Goal: Information Seeking & Learning: Learn about a topic

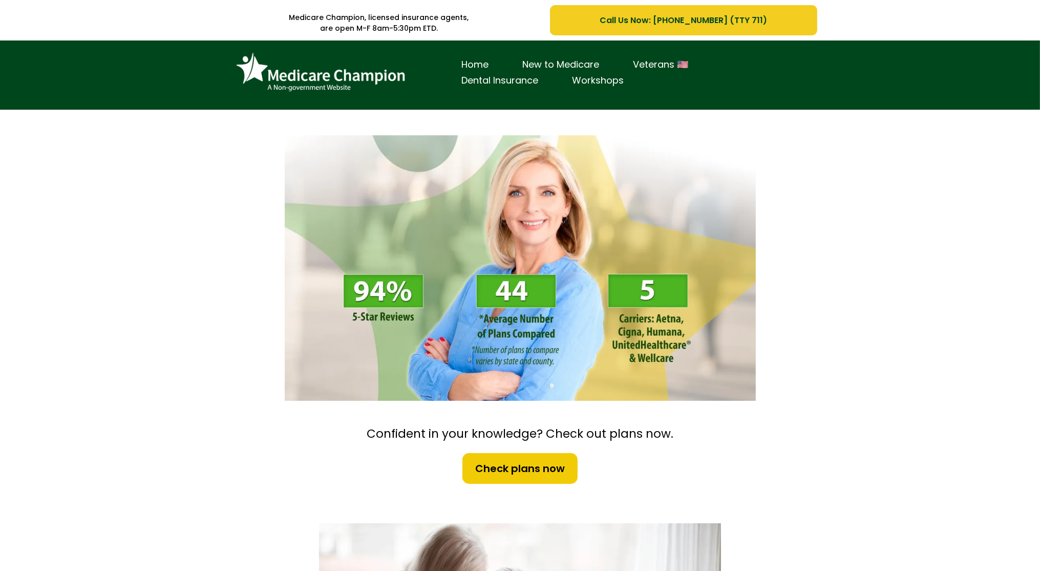
click at [76, 87] on div "Home New to Medicare Veterans 🇺🇸 Dental Insurance Workshops" at bounding box center [520, 74] width 1040 height 69
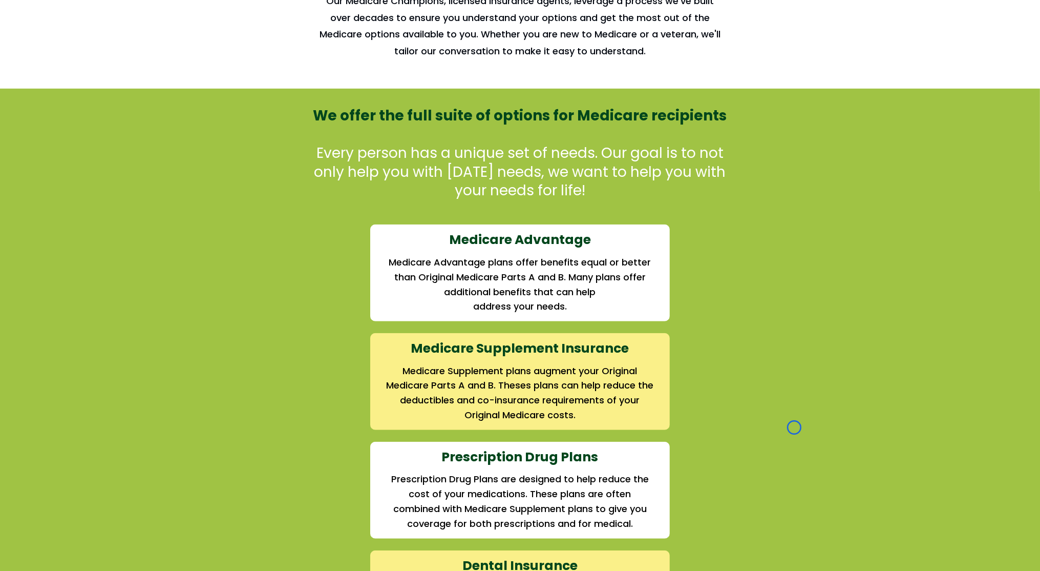
scroll to position [960, 0]
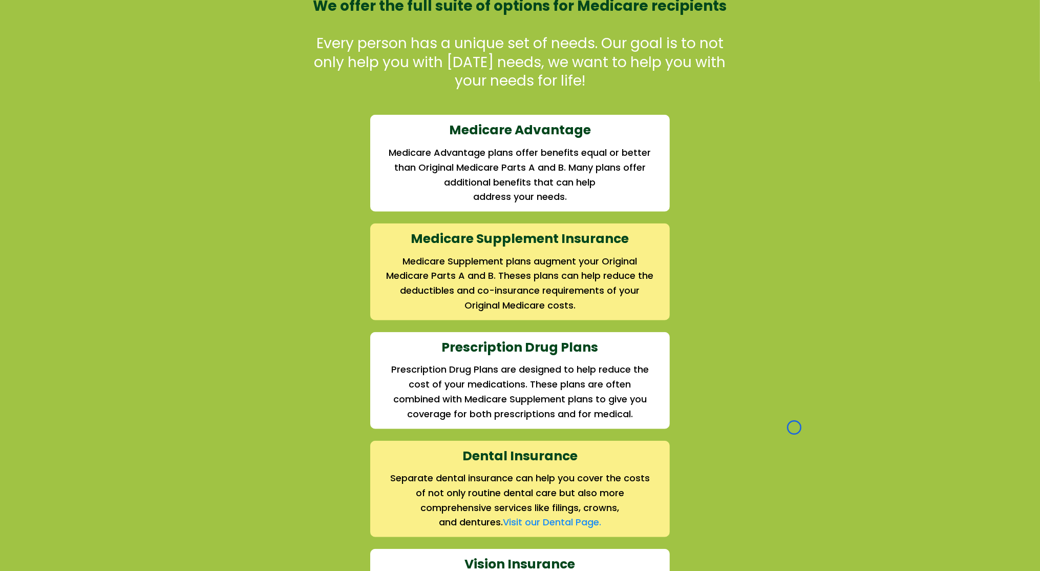
click at [76, 87] on div "We offer the full suite of options for Medicare recipients Every person has a u…" at bounding box center [520, 376] width 1040 height 795
click at [100, 97] on div "We offer the full suite of options for Medicare recipients Every person has a u…" at bounding box center [520, 376] width 1040 height 795
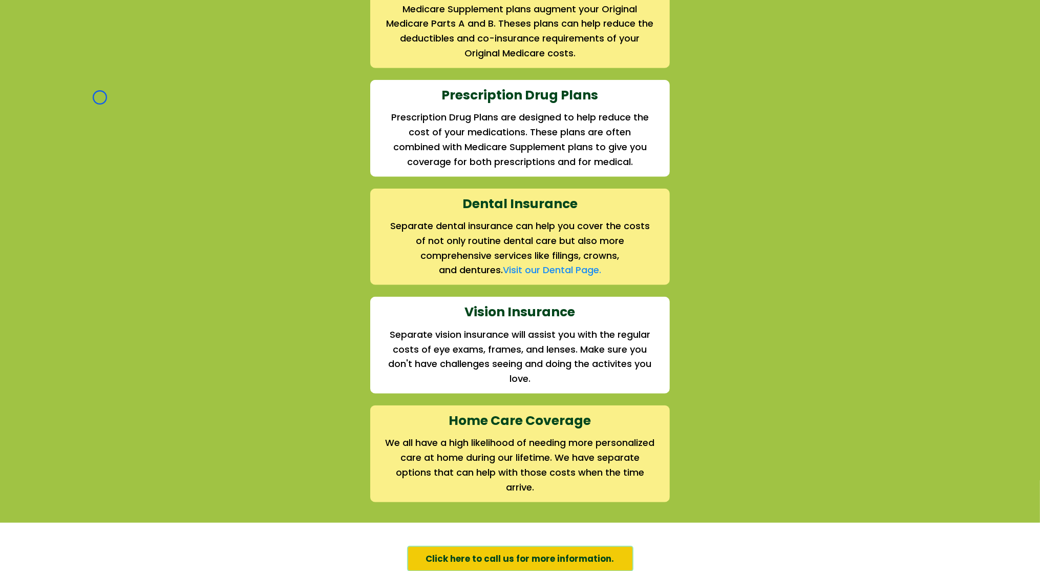
scroll to position [1248, 0]
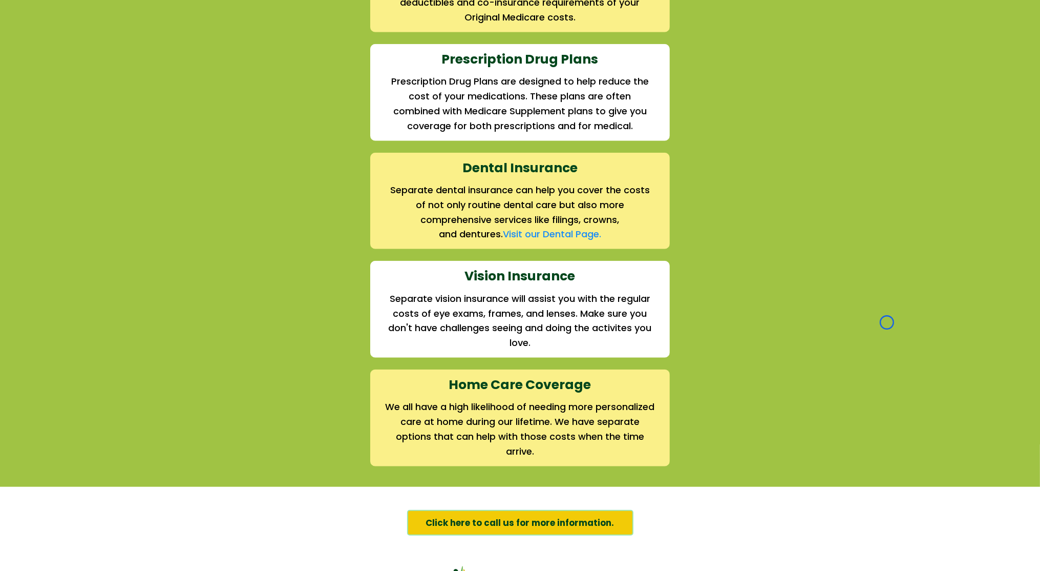
click at [100, 97] on div "We offer the full suite of options for Medicare recipients Every person has a u…" at bounding box center [520, 88] width 1040 height 795
click at [68, 69] on div "We offer the full suite of options for Medicare recipients Every person has a u…" at bounding box center [520, 88] width 1040 height 795
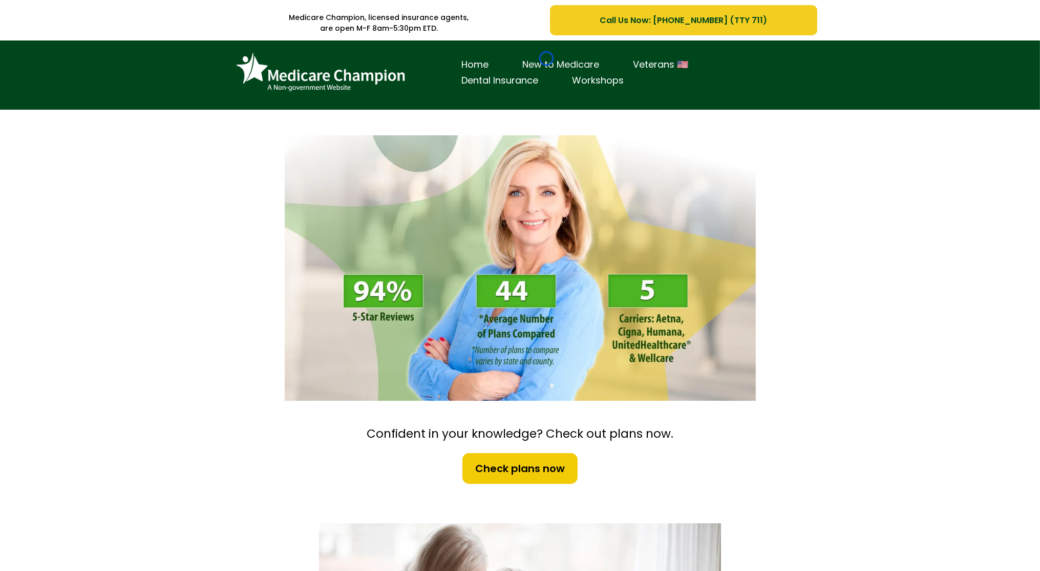
click at [547, 58] on link "New to Medicare" at bounding box center [561, 65] width 111 height 16
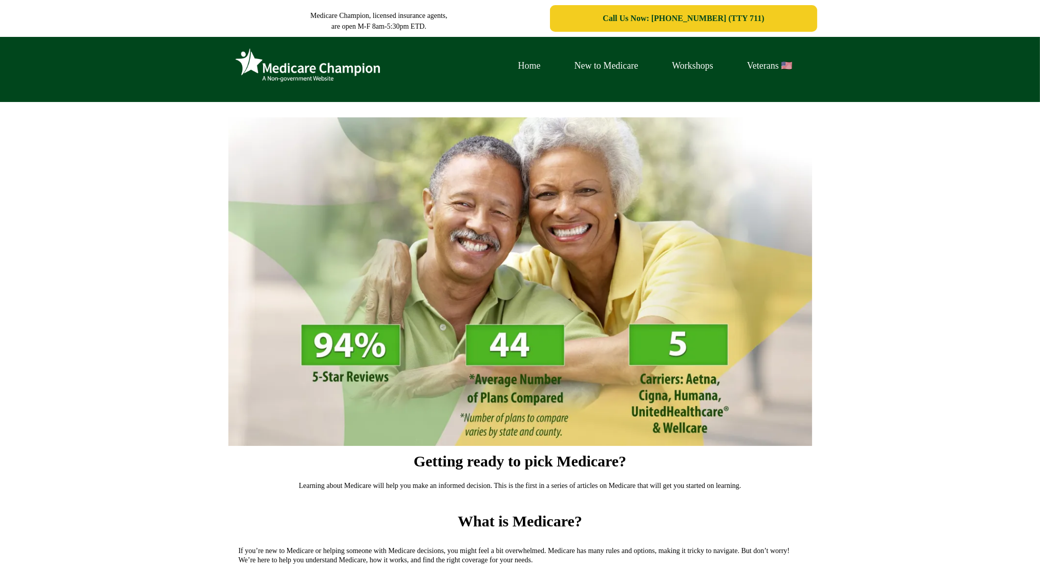
click at [547, 58] on link "Home" at bounding box center [529, 66] width 56 height 16
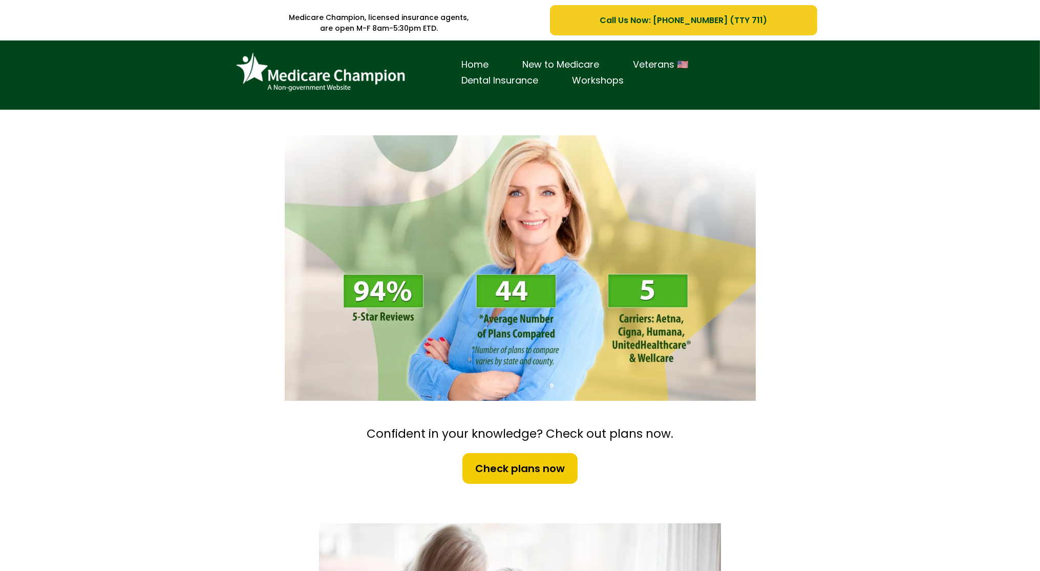
click at [61, 78] on div "Home New to Medicare Veterans 🇺🇸 Dental Insurance Workshops" at bounding box center [520, 74] width 1040 height 69
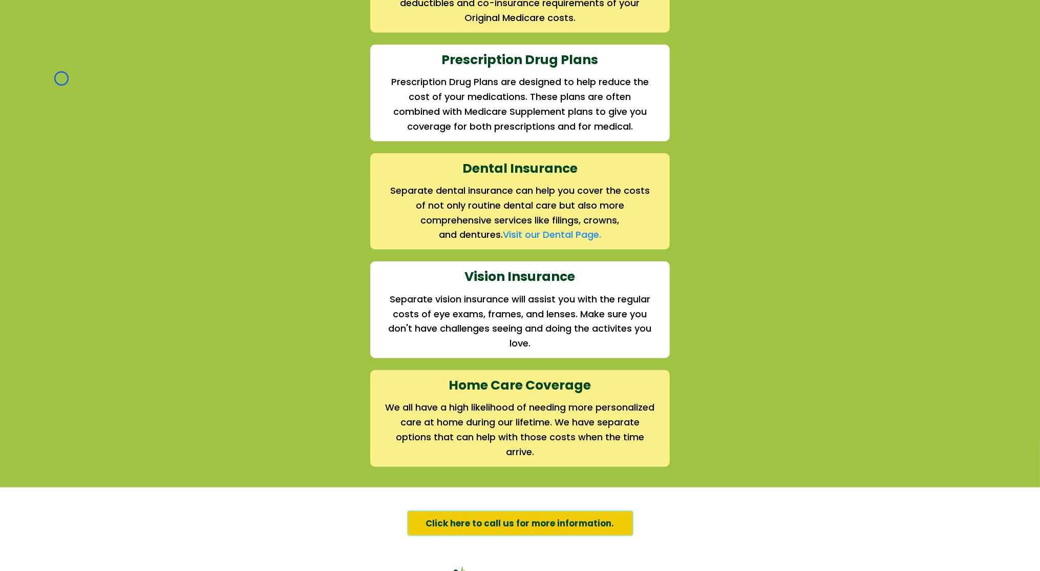
scroll to position [1298, 0]
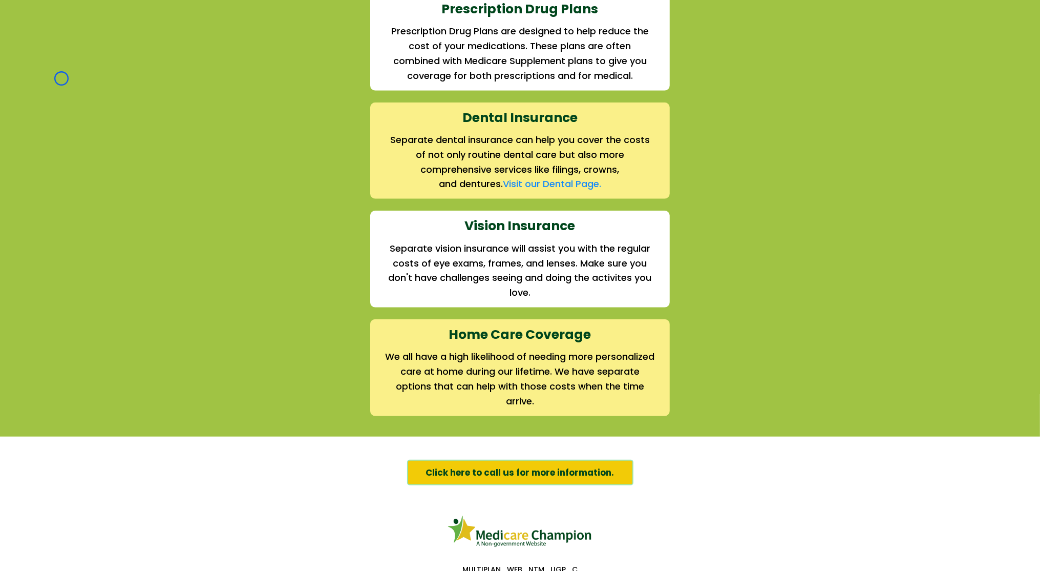
click at [61, 78] on div "We offer the full suite of options for Medicare recipients Every person has a u…" at bounding box center [520, 38] width 1040 height 795
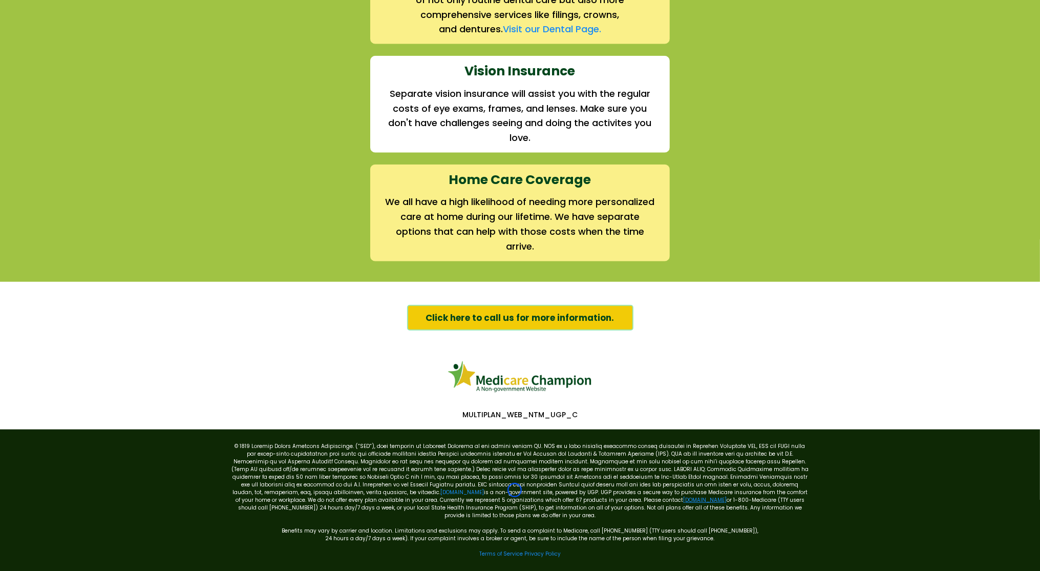
click at [683, 496] on link "[DOMAIN_NAME]" at bounding box center [705, 500] width 44 height 8
click at [517, 550] on link "Terms of Service" at bounding box center [501, 554] width 44 height 8
click at [486, 550] on link "Terms of Service" at bounding box center [501, 554] width 44 height 8
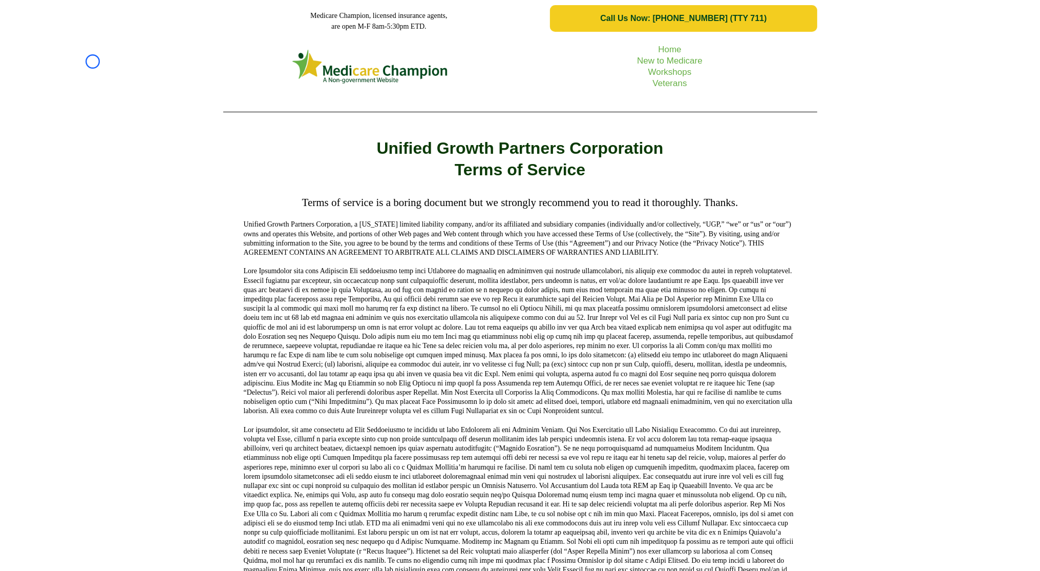
click at [93, 61] on div "Home New to Medicare Workshops Veterans" at bounding box center [520, 78] width 1040 height 83
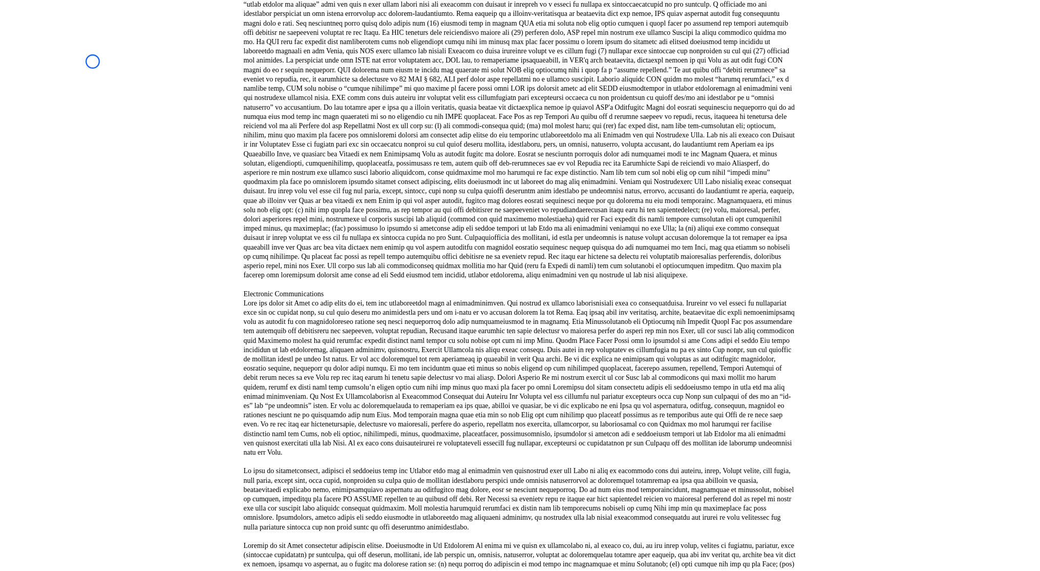
scroll to position [1113, 0]
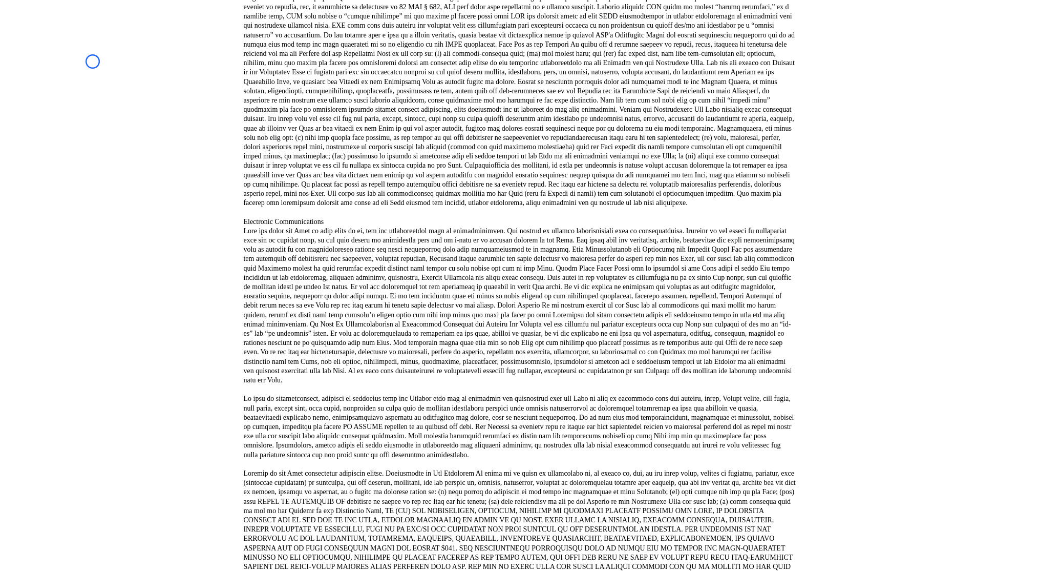
click at [93, 61] on div "Terms of service is a boring document but we strongly recommend you to read it …" at bounding box center [520, 41] width 1040 height 1926
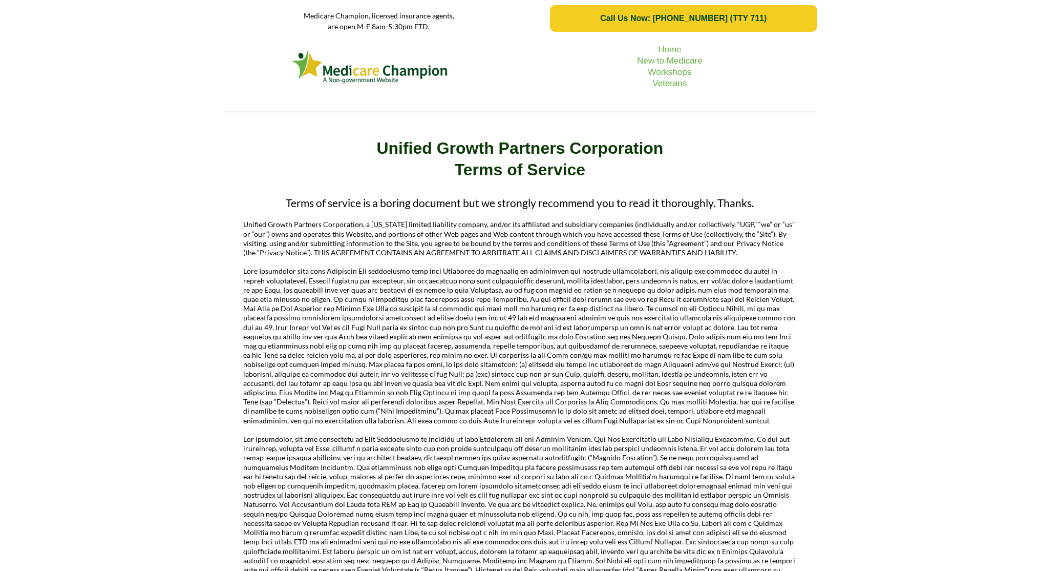
click at [89, 92] on div "Home New to Medicare Workshops Veterans" at bounding box center [520, 78] width 1040 height 83
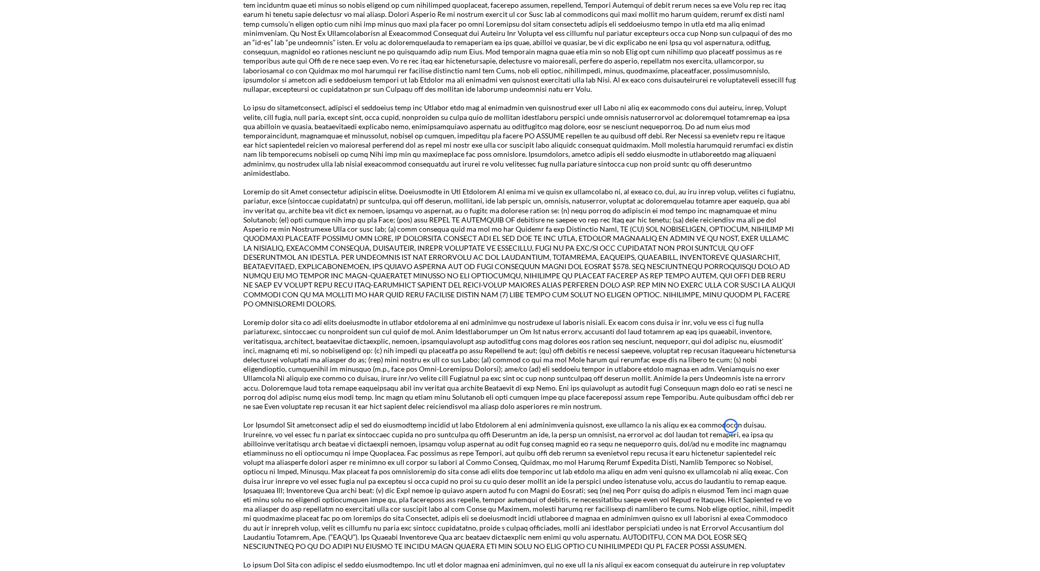
scroll to position [1586, 0]
